Goal: Task Accomplishment & Management: Manage account settings

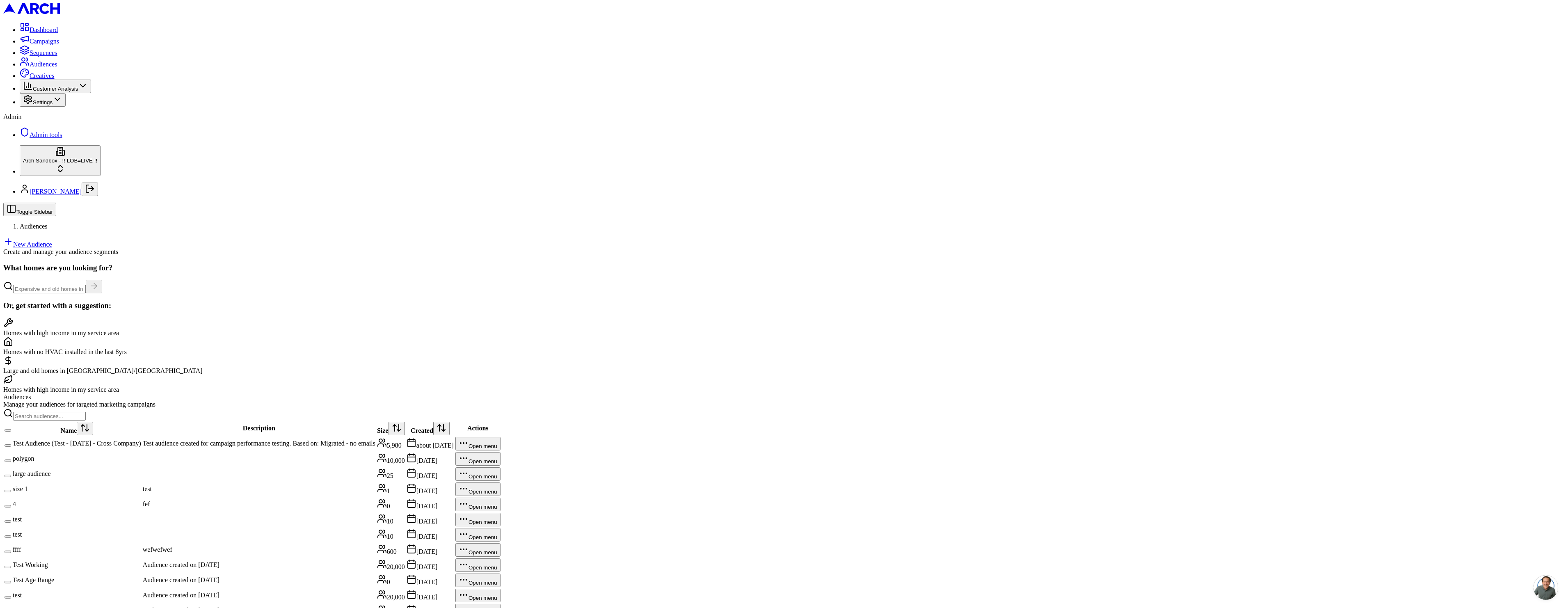
click at [52, 241] on link "New Audience" at bounding box center [27, 244] width 49 height 7
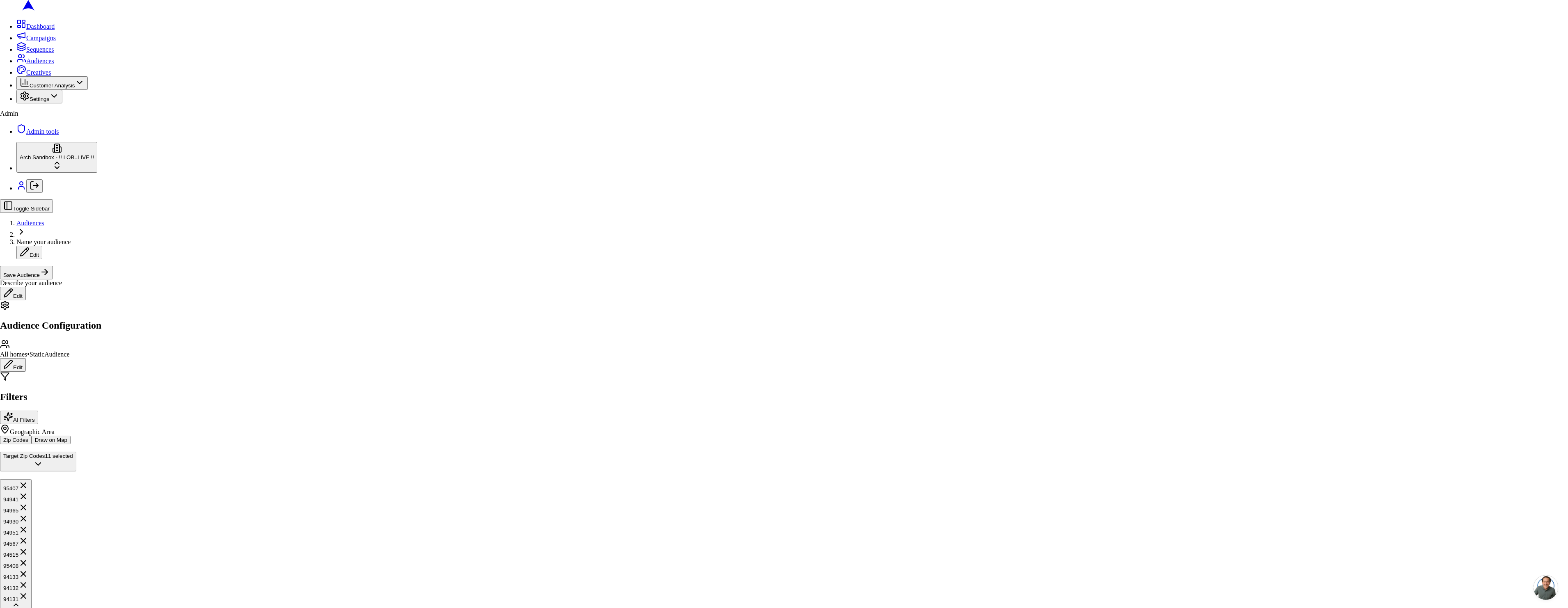
click at [47, 223] on span "Audiences" at bounding box center [33, 226] width 28 height 7
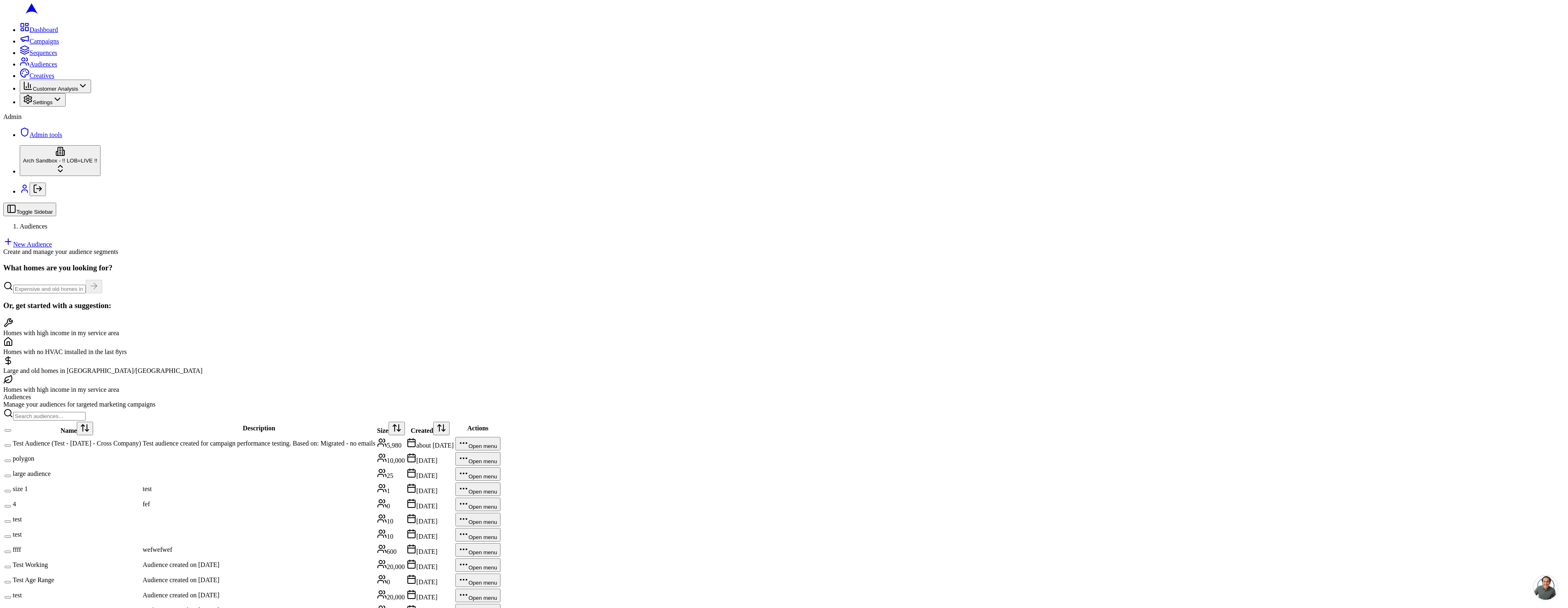
click at [8, 464] on html "Dashboard Campaigns Sequences Audiences Creatives Customer Analysis Settings Ad…" at bounding box center [784, 343] width 1568 height 686
click at [50, 464] on input "text" at bounding box center [64, 542] width 72 height 9
type input "irbis"
click at [149, 212] on html "Dashboard Campaigns Sequences Audiences Creatives Customer Analysis Settings Ad…" at bounding box center [784, 341] width 1568 height 683
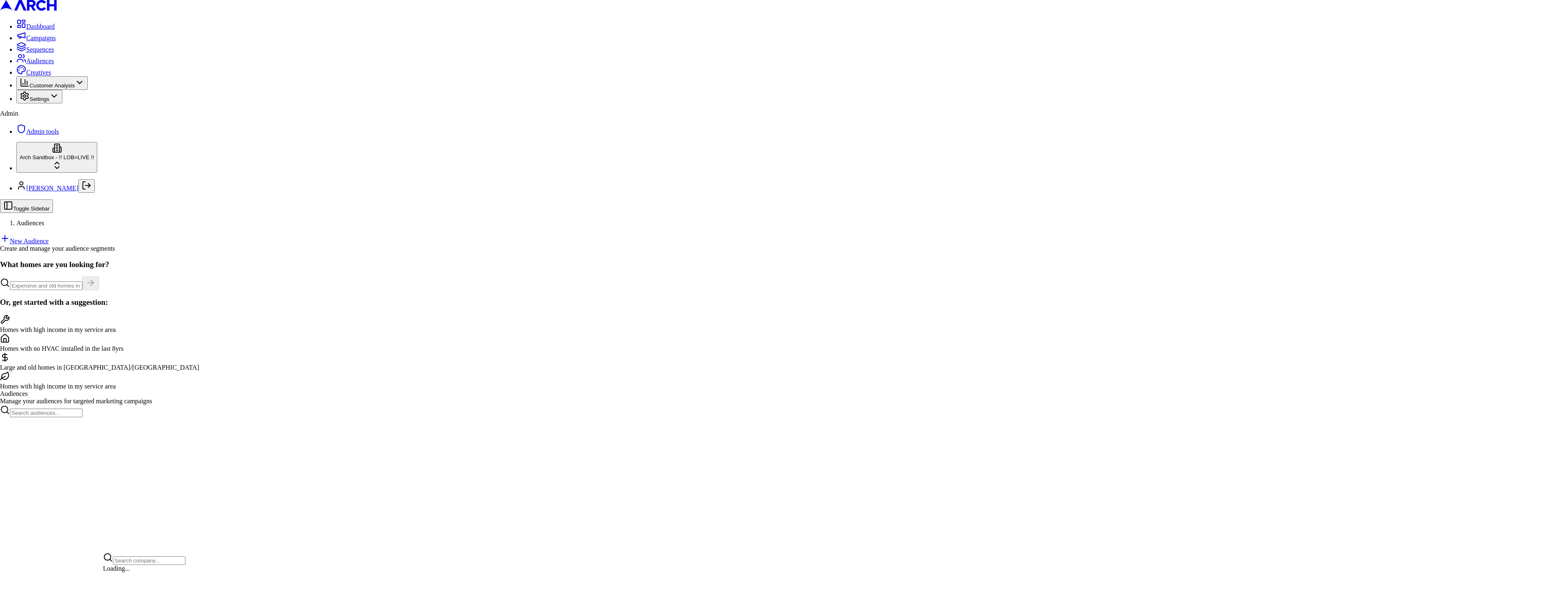
click at [43, 424] on html "Dashboard Campaigns Sequences Audiences Creatives Customer Analysis Settings Ad…" at bounding box center [784, 212] width 1568 height 424
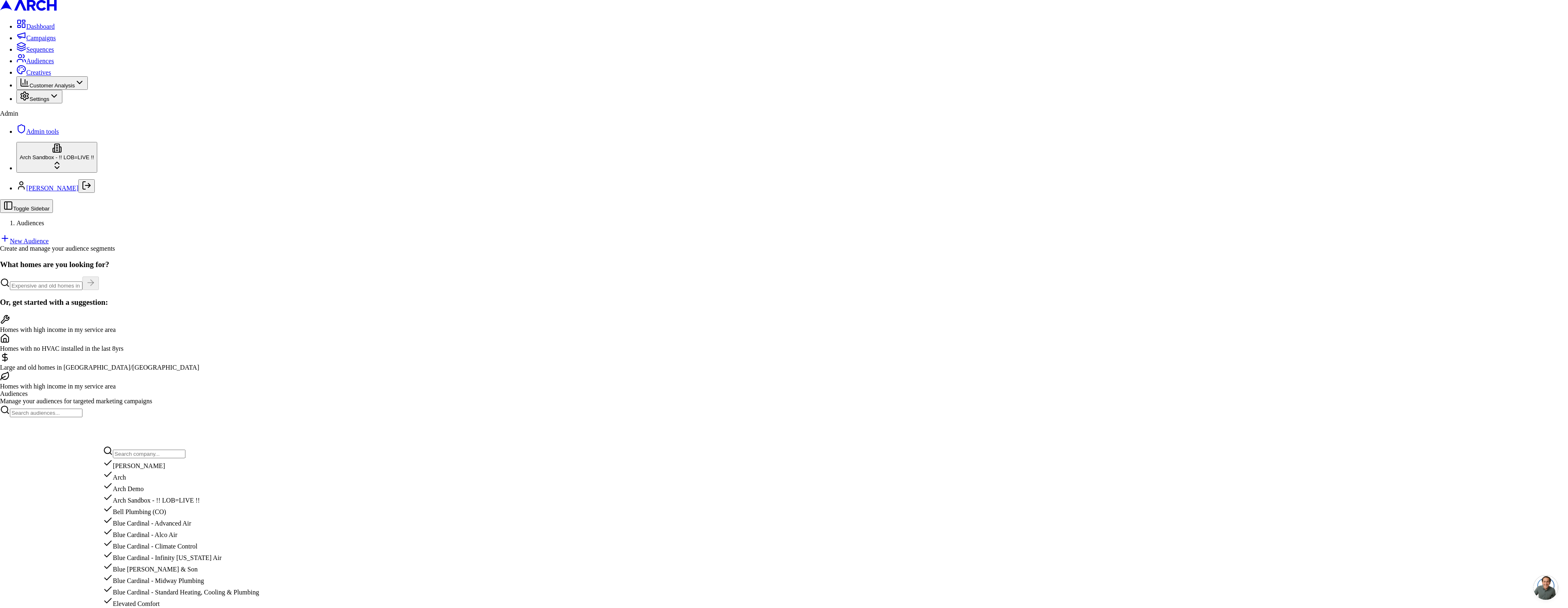
click at [149, 455] on input "text" at bounding box center [149, 454] width 72 height 9
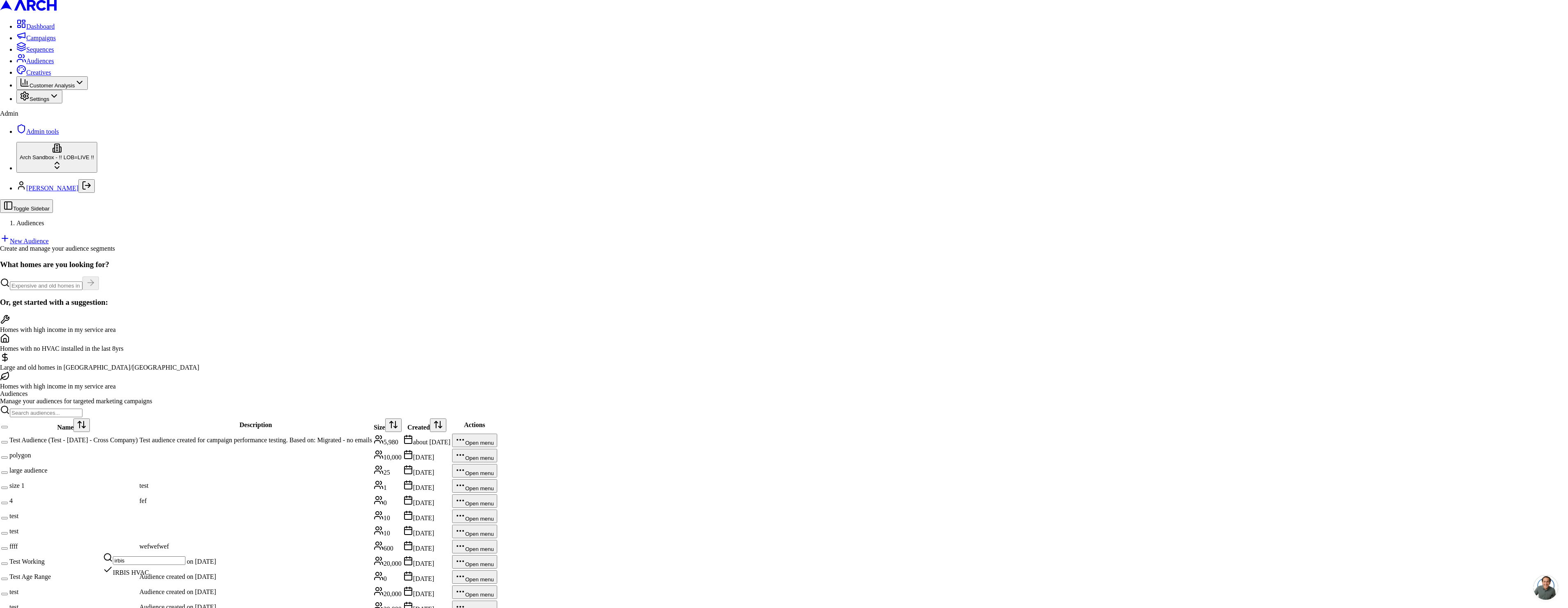
type input "irbis"
click at [148, 576] on div "IRBIS HVAC" at bounding box center [144, 570] width 82 height 12
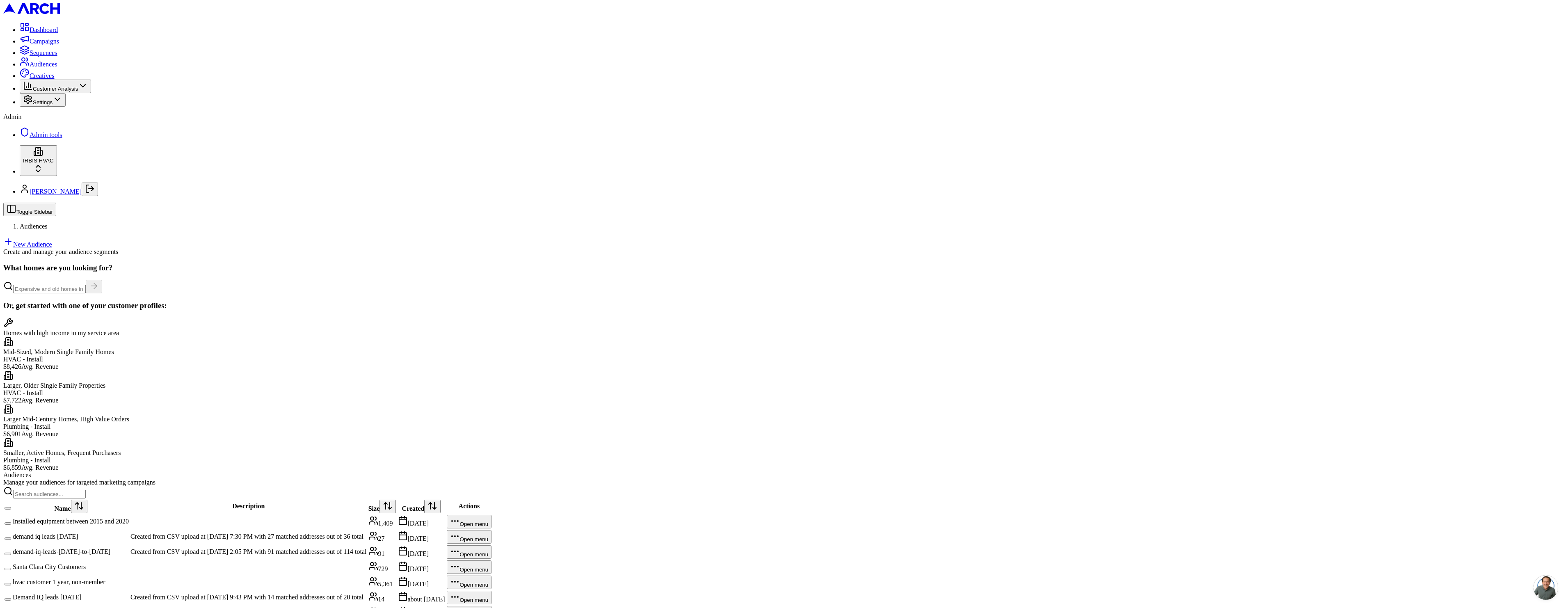
click at [129, 514] on td "Installed equipment between 2015 and 2020" at bounding box center [71, 522] width 117 height 15
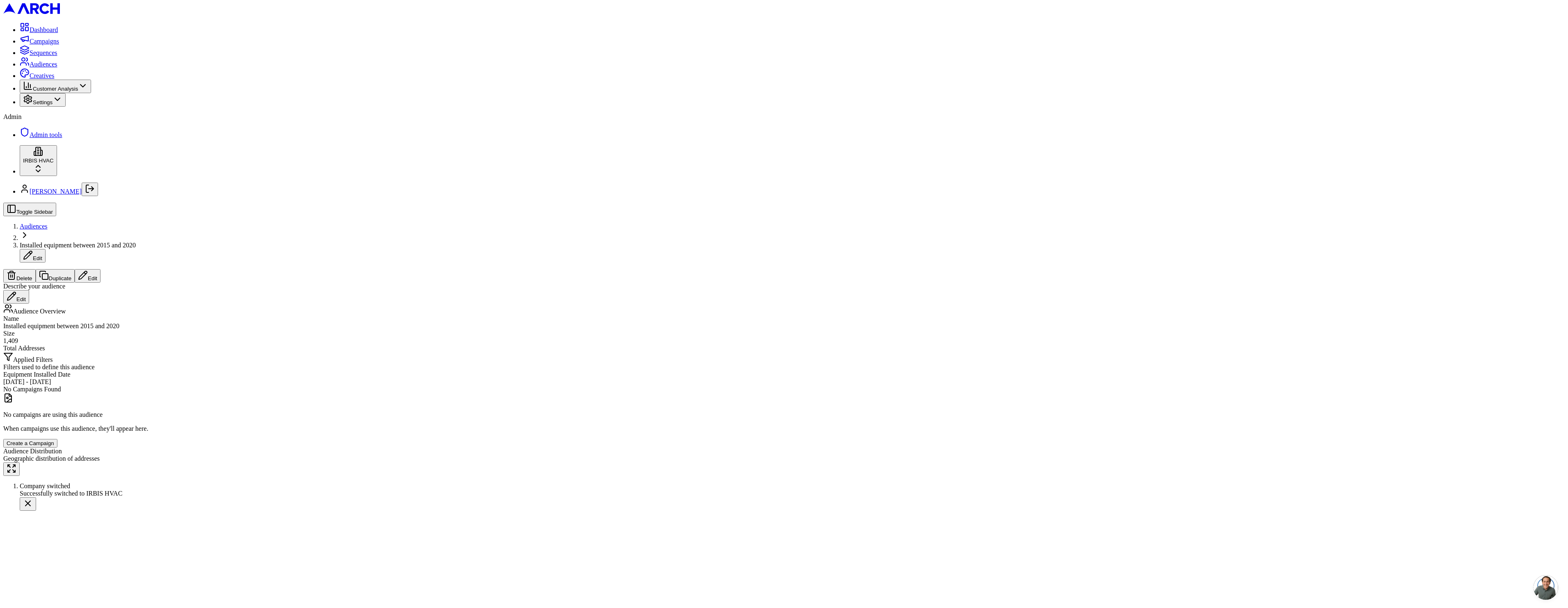
click at [100, 269] on button "Edit" at bounding box center [88, 276] width 26 height 13
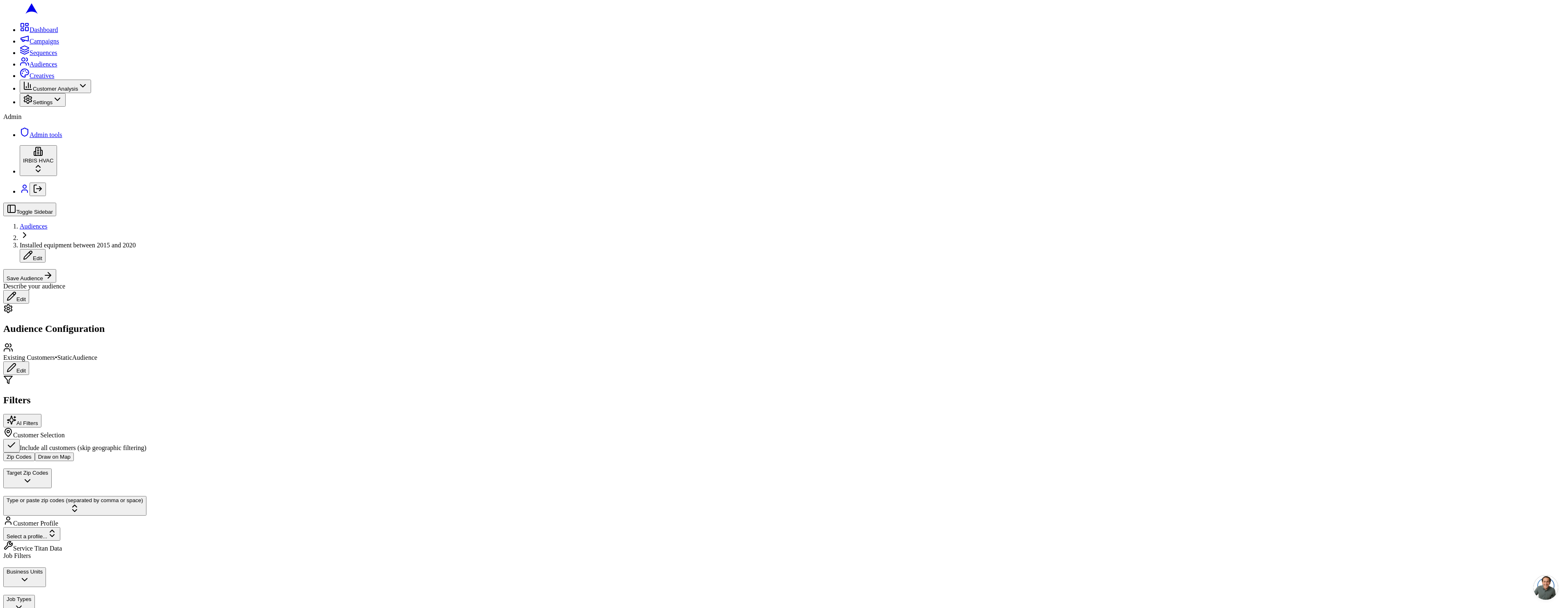
click at [141, 444] on label "Include all customers (skip geographic filtering)" at bounding box center [83, 447] width 127 height 7
click at [19, 439] on button "Include all customers (skip geographic filtering)" at bounding box center [11, 446] width 16 height 13
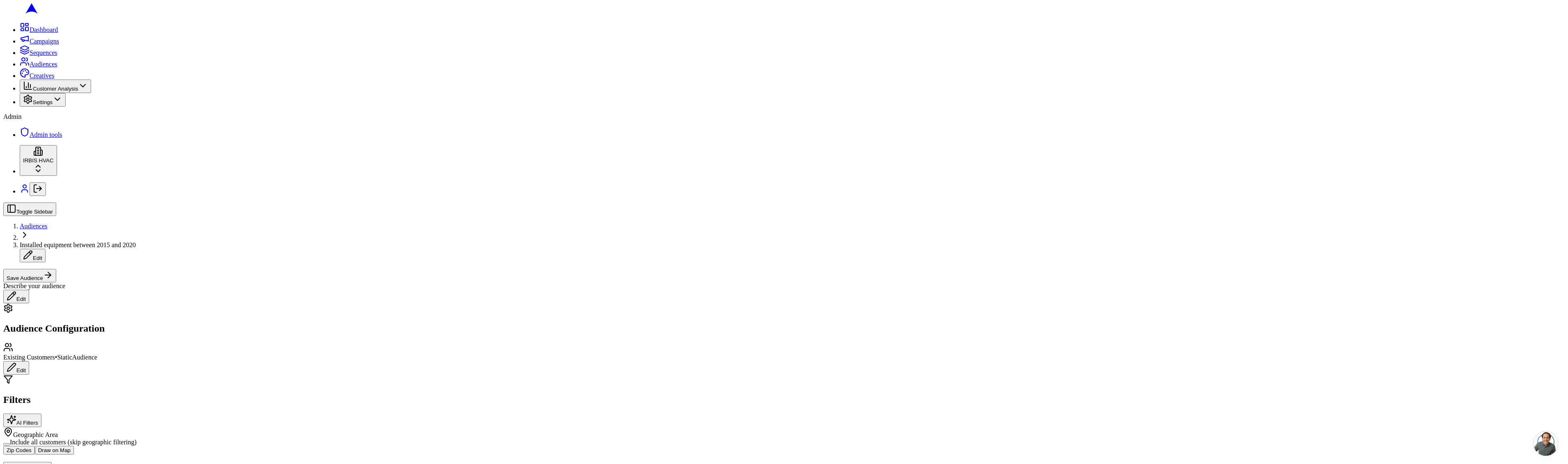
click at [74, 446] on button "Draw on Map" at bounding box center [54, 450] width 39 height 9
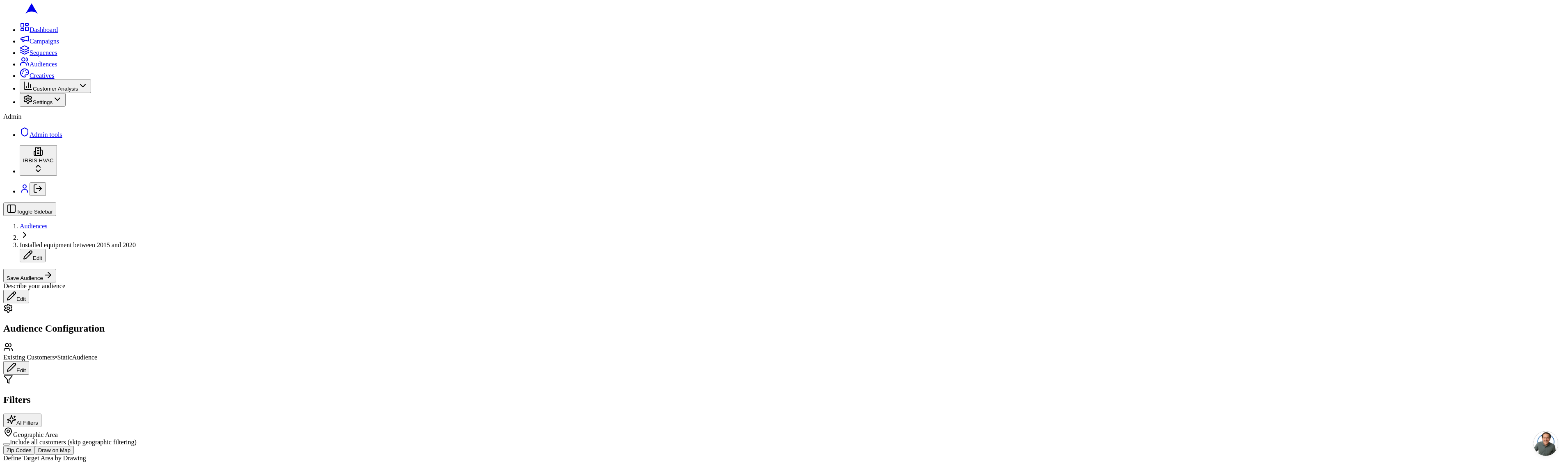
click at [131, 446] on div "Zip Codes Draw on Map Define Target Area by Drawing Use the drawing tools on th…" at bounding box center [783, 471] width 1561 height 50
click at [35, 446] on button "Zip Codes" at bounding box center [19, 450] width 32 height 9
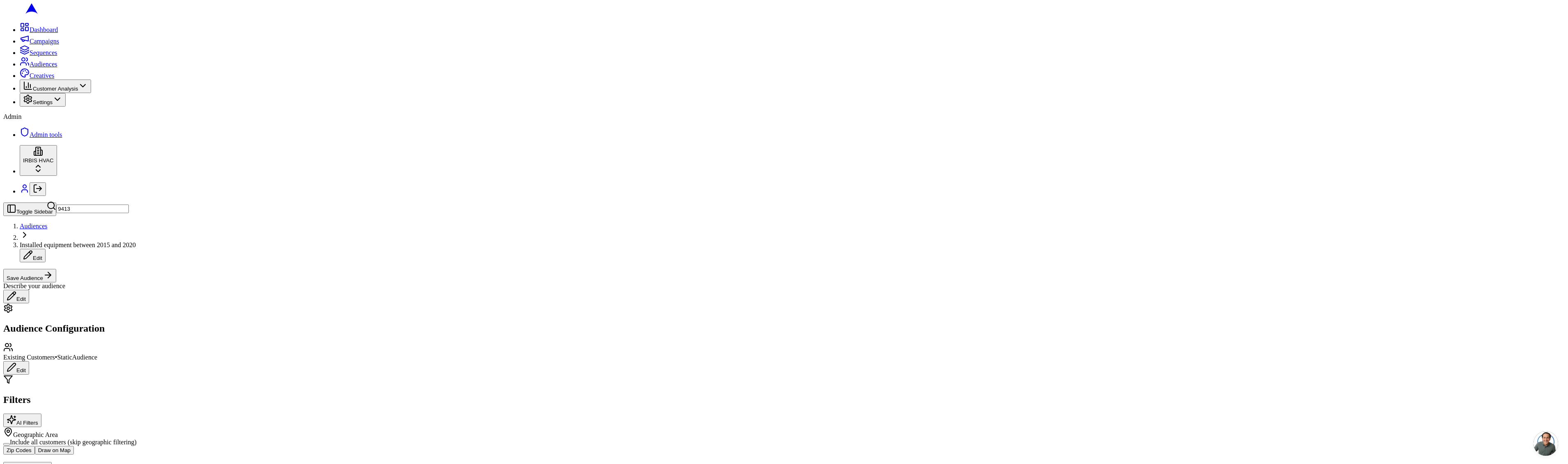
type input "94133"
click at [125, 438] on label "Include all customers (skip geographic filtering)" at bounding box center [73, 441] width 127 height 7
click at [10, 443] on button "Include all customers (skip geographic filtering)" at bounding box center [6, 445] width 7 height 2
click at [125, 444] on label "Include all customers (skip geographic filtering)" at bounding box center [83, 447] width 127 height 7
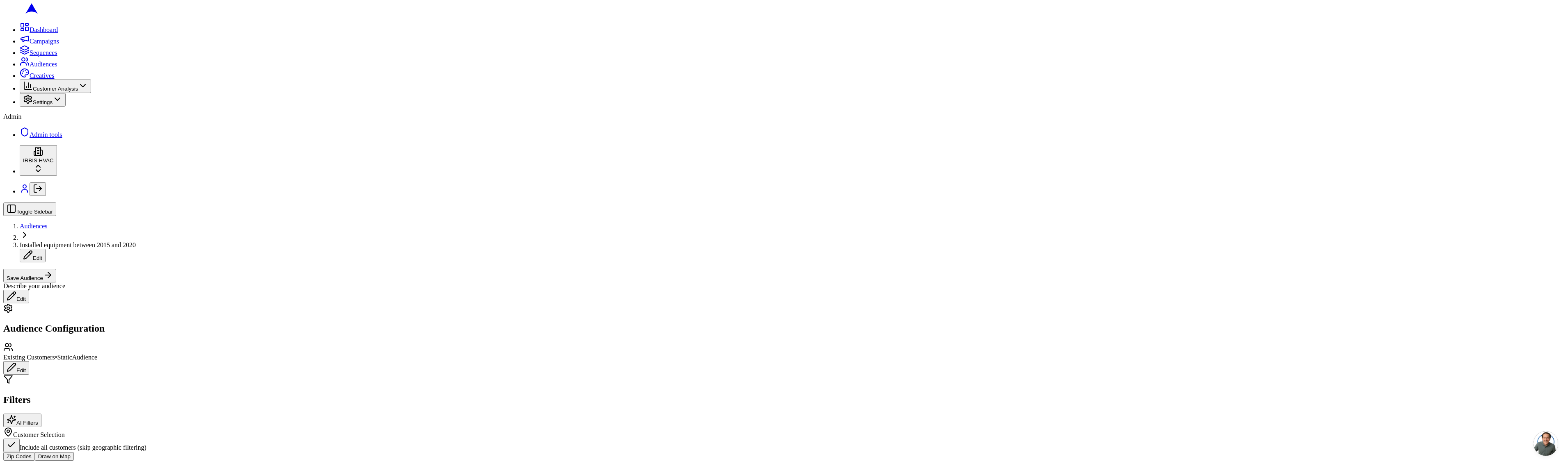
click at [19, 438] on button "Include all customers (skip geographic filtering)" at bounding box center [11, 445] width 16 height 13
click at [125, 438] on label "Include all customers (skip geographic filtering)" at bounding box center [73, 441] width 127 height 7
click at [10, 443] on button "Include all customers (skip geographic filtering)" at bounding box center [6, 445] width 7 height 2
copy label "Include all customers (skip geographic filtering)"
click at [147, 444] on label "Include all customers (skip geographic filtering)" at bounding box center [83, 447] width 127 height 7
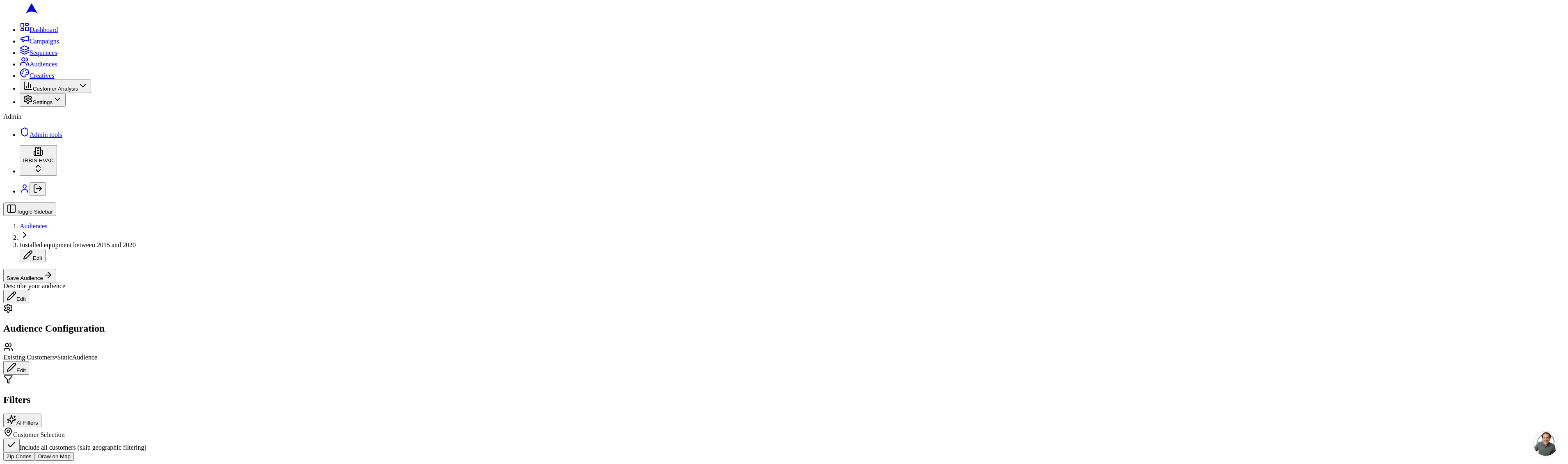
click at [19, 438] on button "Include all customers (skip geographic filtering)" at bounding box center [11, 445] width 16 height 13
click at [74, 446] on button "Draw on Map" at bounding box center [54, 450] width 39 height 9
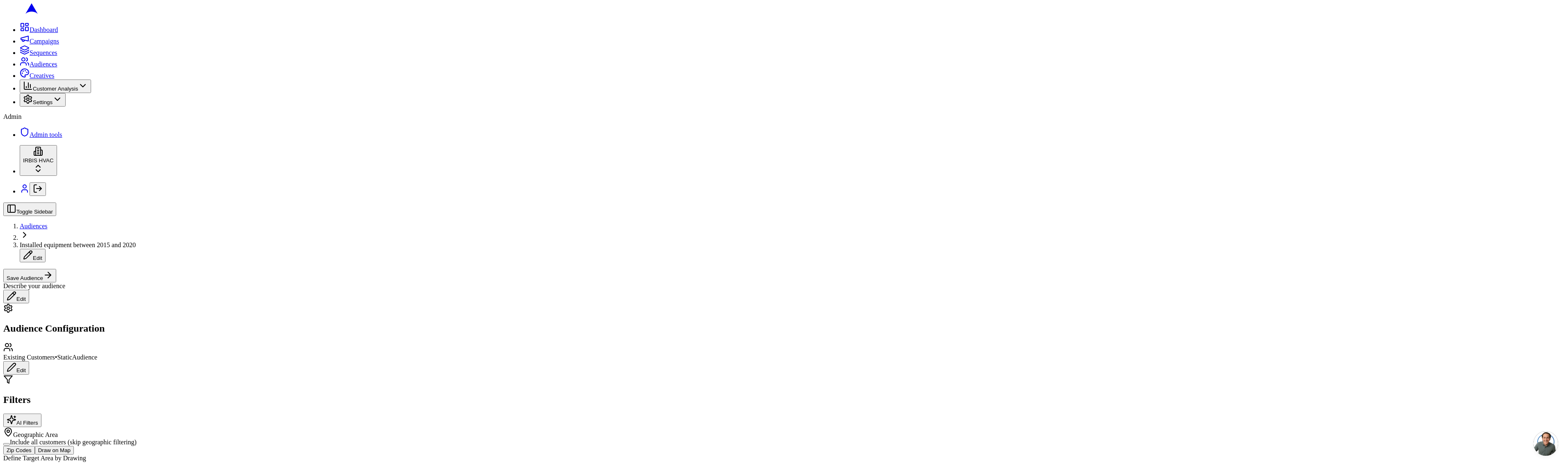
scroll to position [280, 0]
click at [245, 324] on button "Go to previous month" at bounding box center [236, 317] width 16 height 13
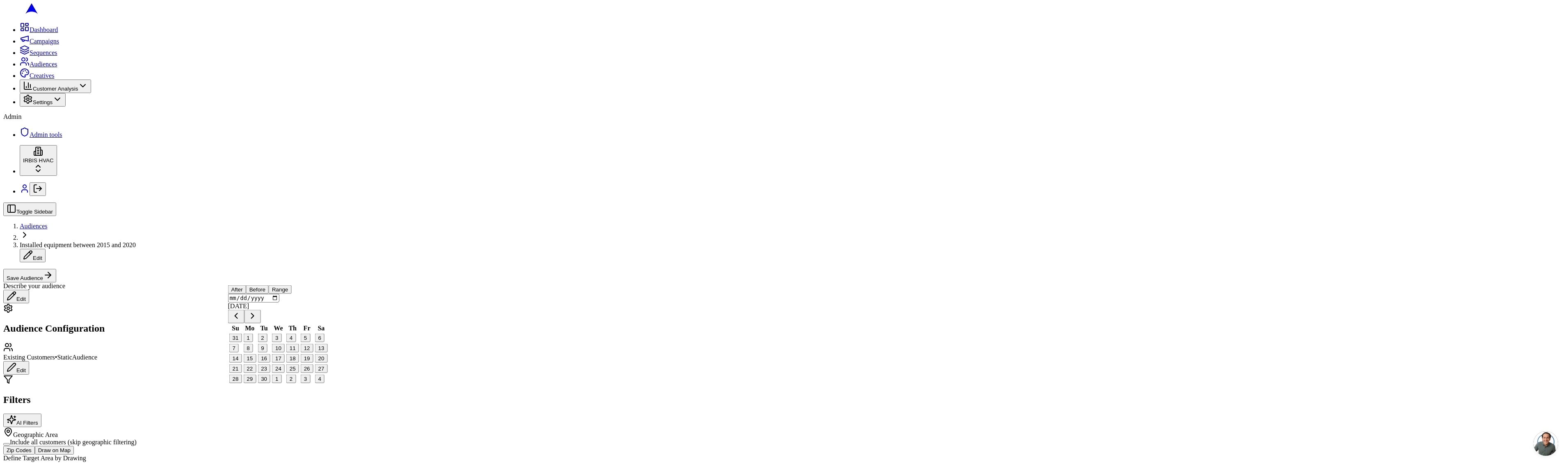
click at [245, 324] on button "Go to previous month" at bounding box center [236, 317] width 16 height 13
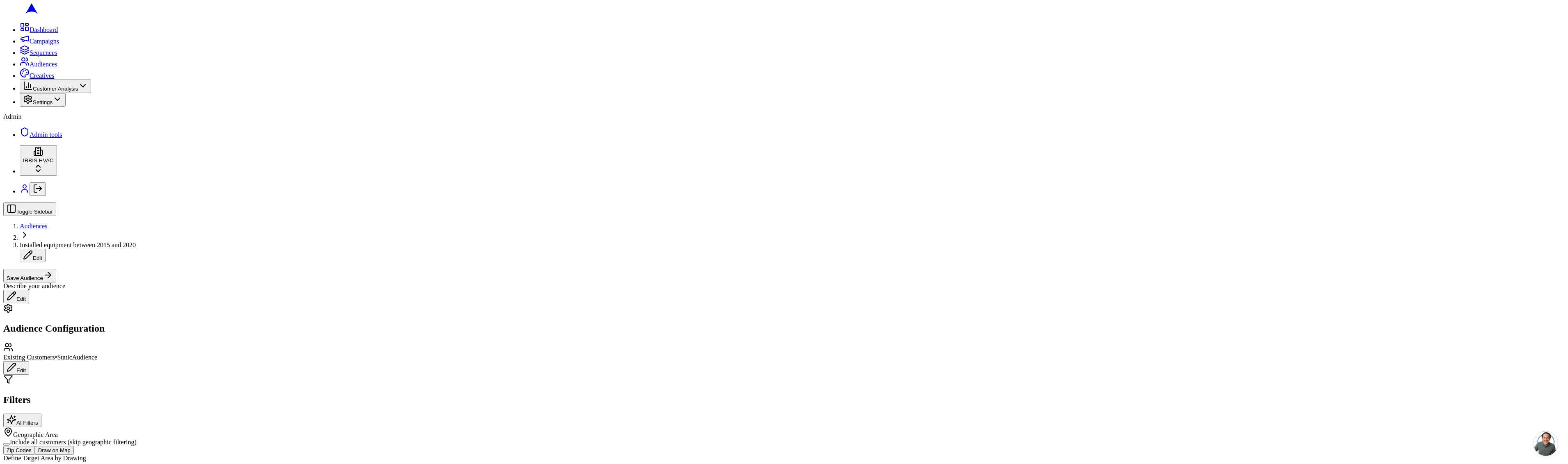
click at [245, 324] on button "Go to previous month" at bounding box center [236, 317] width 16 height 13
click at [243, 116] on button "Go to previous month" at bounding box center [236, 109] width 16 height 13
click at [245, 324] on button "Go to previous month" at bounding box center [236, 317] width 16 height 13
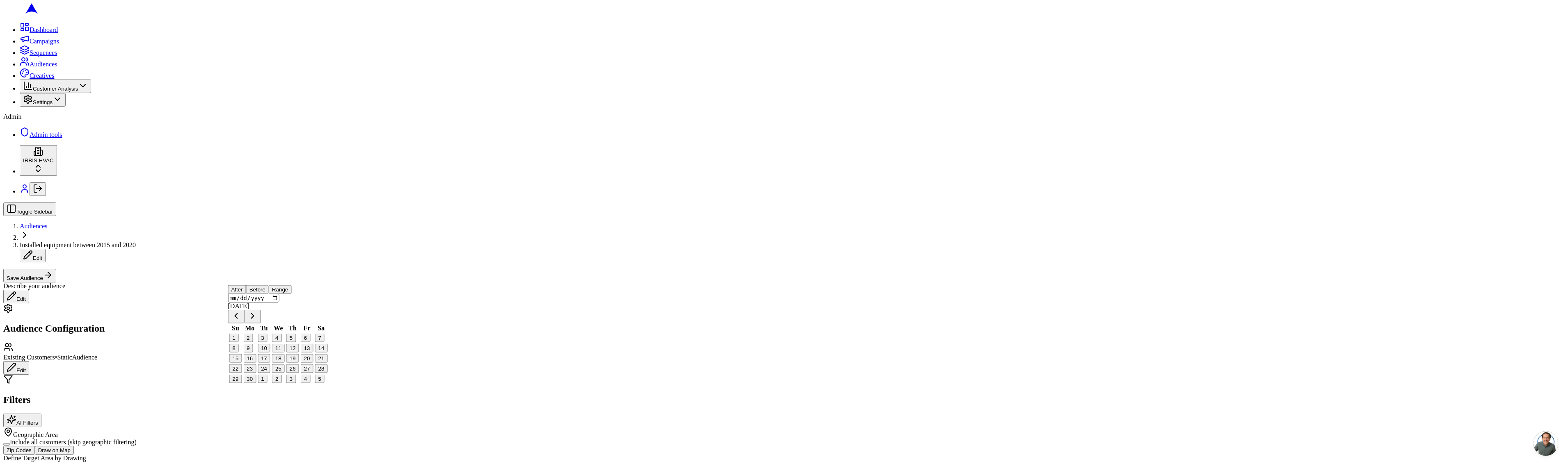
click at [245, 324] on button "Go to previous month" at bounding box center [236, 317] width 16 height 13
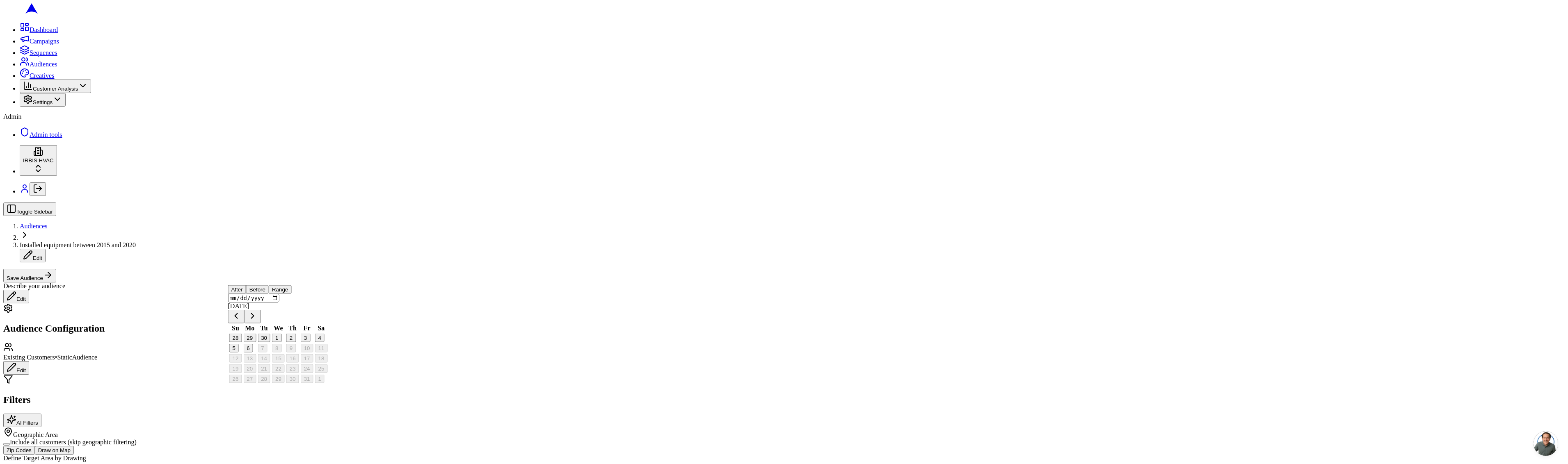
click at [245, 324] on button "Go to previous month" at bounding box center [236, 317] width 16 height 13
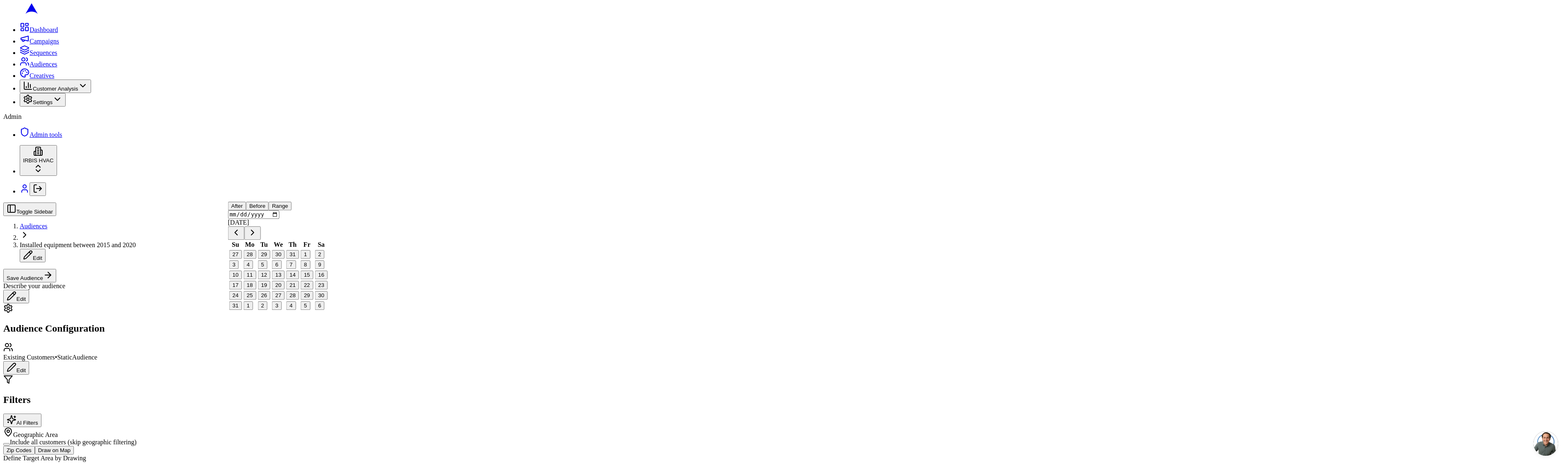
scroll to position [155, 0]
click at [245, 240] on button "Go to previous month" at bounding box center [236, 234] width 16 height 13
click at [245, 257] on button "Go to previous month" at bounding box center [236, 250] width 16 height 13
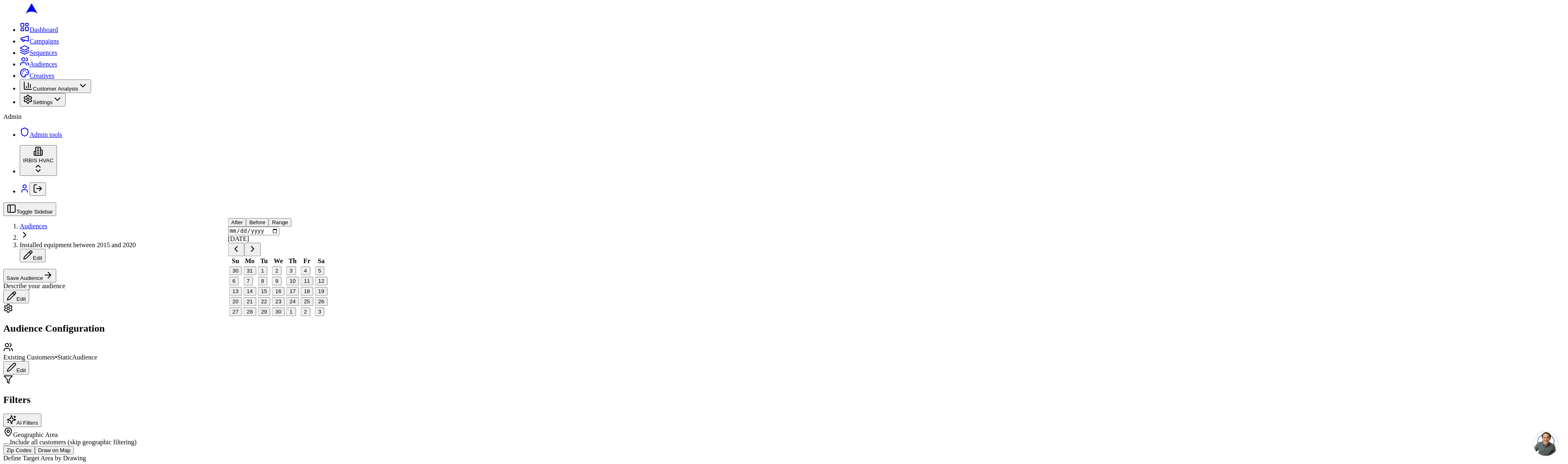
click at [245, 257] on button "Go to previous month" at bounding box center [236, 250] width 16 height 13
click at [242, 249] on th "Su" at bounding box center [236, 244] width 13 height 8
click at [245, 240] on button "Go to previous month" at bounding box center [236, 234] width 16 height 13
click at [267, 286] on button "4" at bounding box center [262, 282] width 10 height 9
type input "[DATE]"
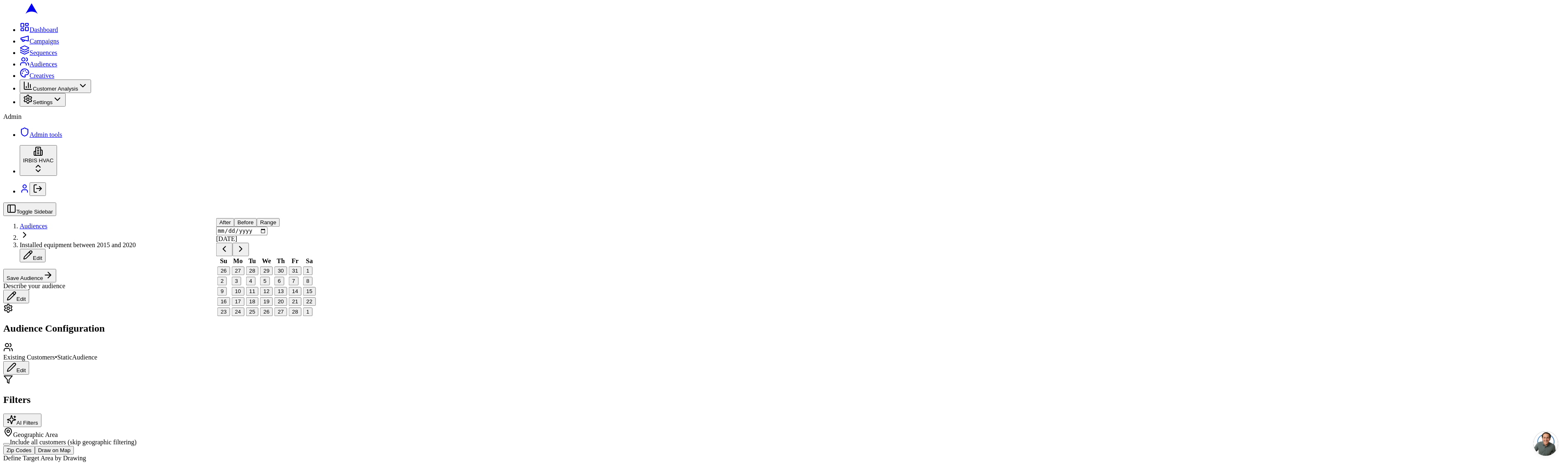
click at [501, 463] on p "Use the drawing tools on the map preview to create one or more polygonal areas …" at bounding box center [783, 472] width 1561 height 7
